Goal: Transaction & Acquisition: Purchase product/service

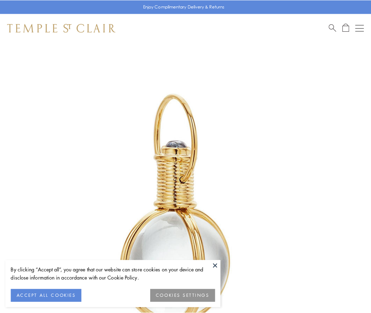
scroll to position [184, 0]
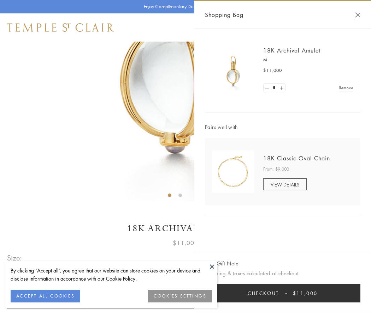
click at [282, 294] on button "Checkout $11,000" at bounding box center [282, 294] width 155 height 18
